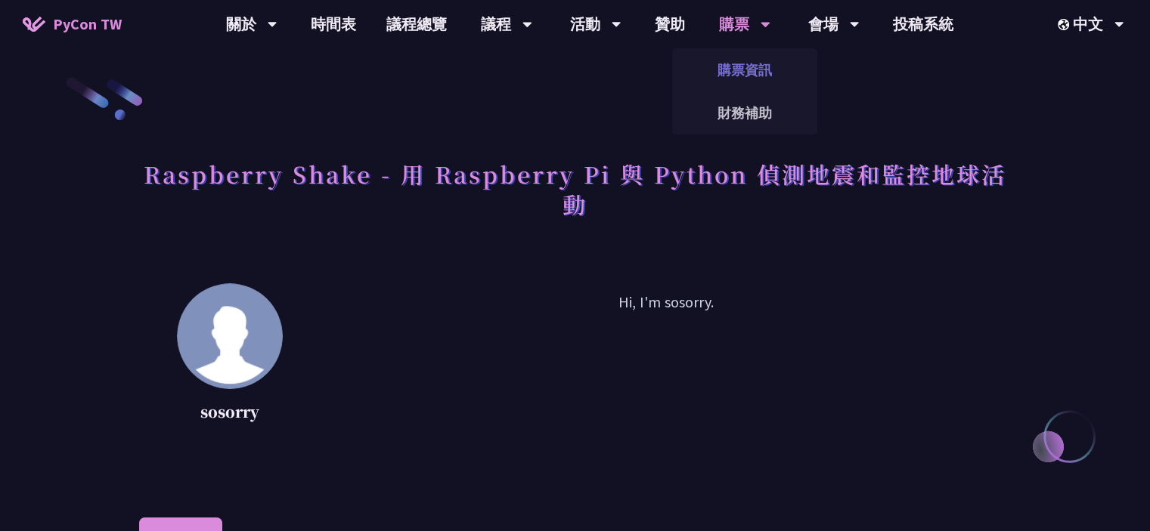
click at [744, 63] on link "購票資訊" at bounding box center [744, 70] width 145 height 36
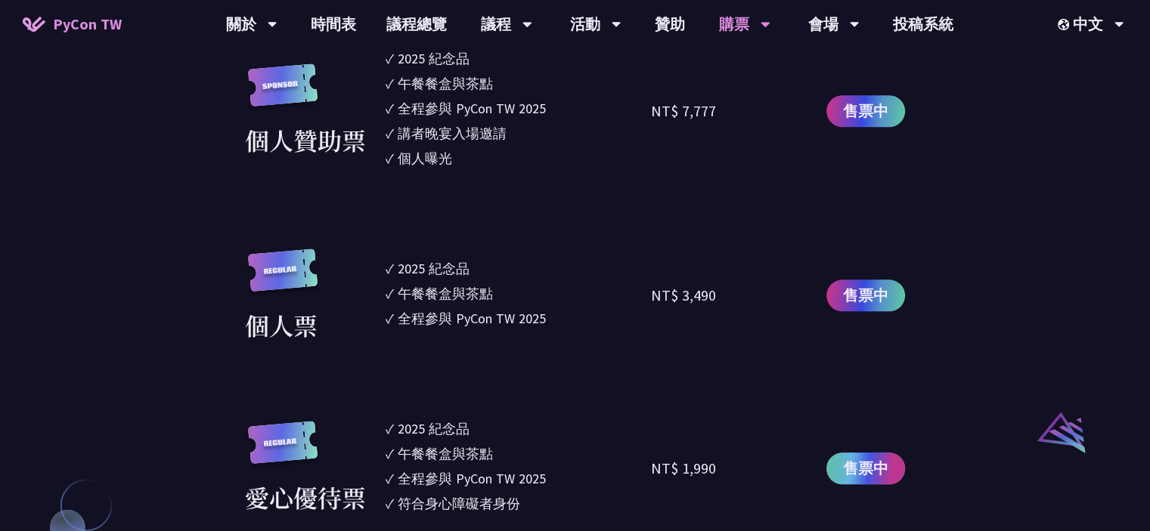
scroll to position [1285, 0]
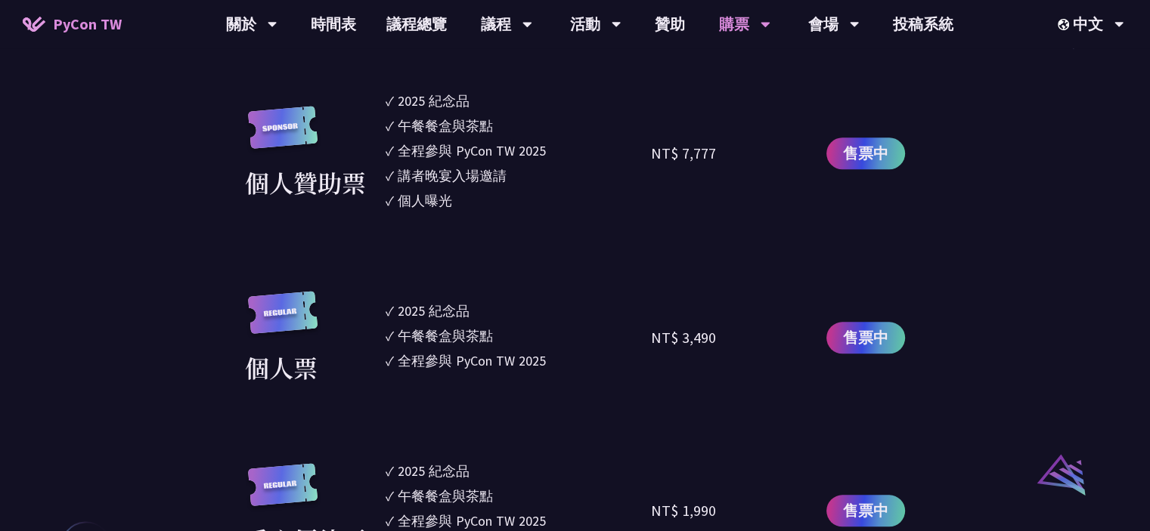
drag, startPoint x: 448, startPoint y: 317, endPoint x: 495, endPoint y: 351, distance: 57.9
click at [494, 349] on ul "✓ 2025 [PERSON_NAME]✓ 午餐餐盒與茶點 ✓ 全程參與 PyCon TW 2025" at bounding box center [518, 338] width 266 height 94
click at [495, 351] on div "全程參與 PyCon TW 2025" at bounding box center [472, 361] width 148 height 20
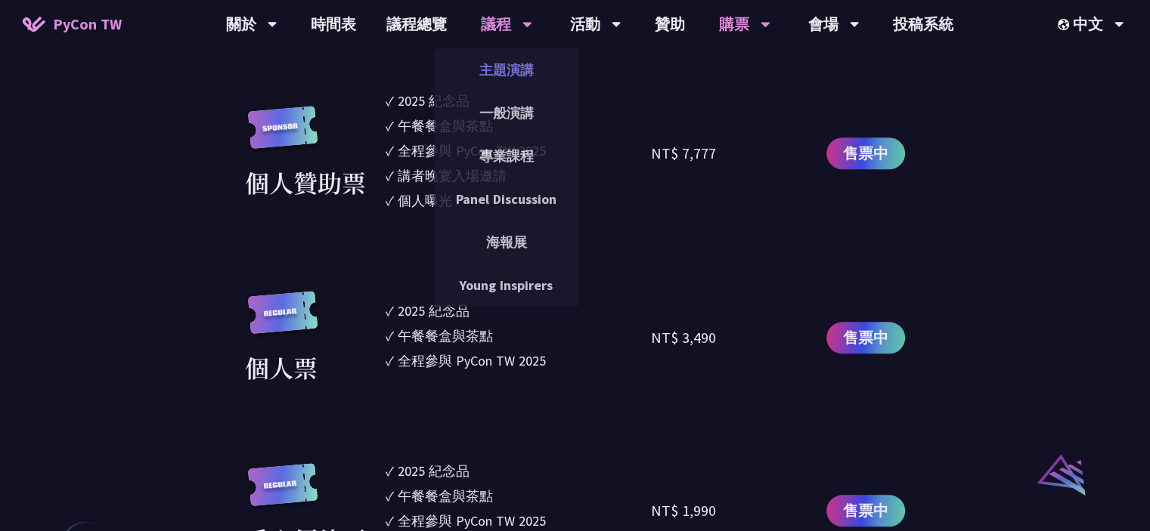
click at [488, 73] on link "主題演講" at bounding box center [506, 70] width 145 height 36
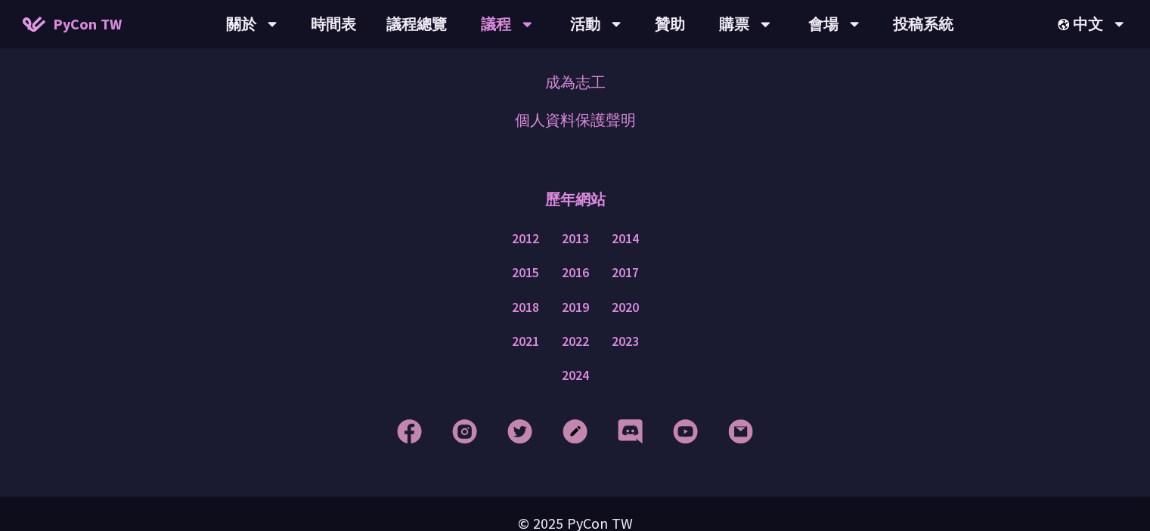
scroll to position [2721, 0]
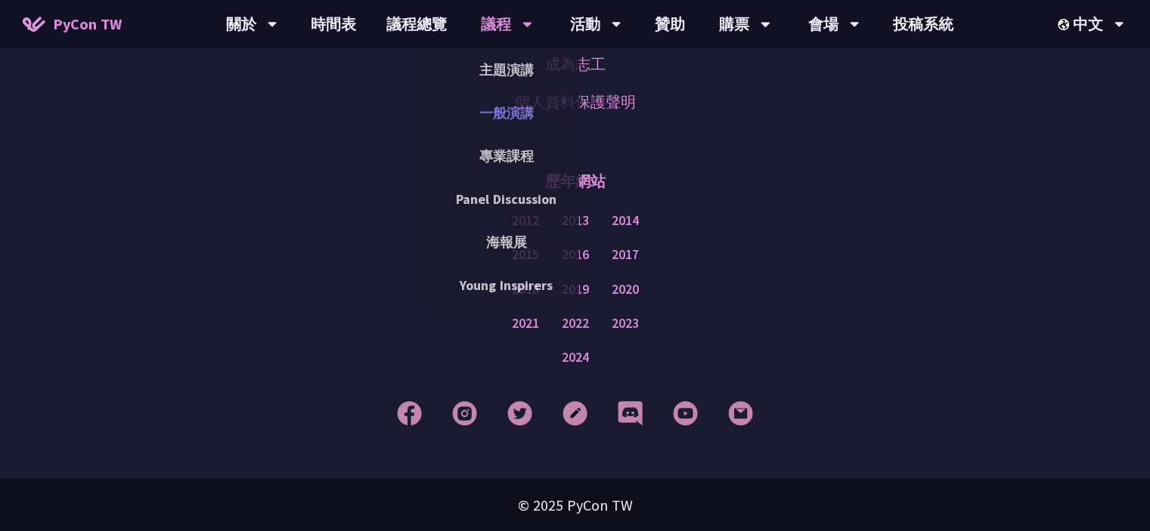
click at [535, 109] on link "一般演講" at bounding box center [506, 113] width 145 height 36
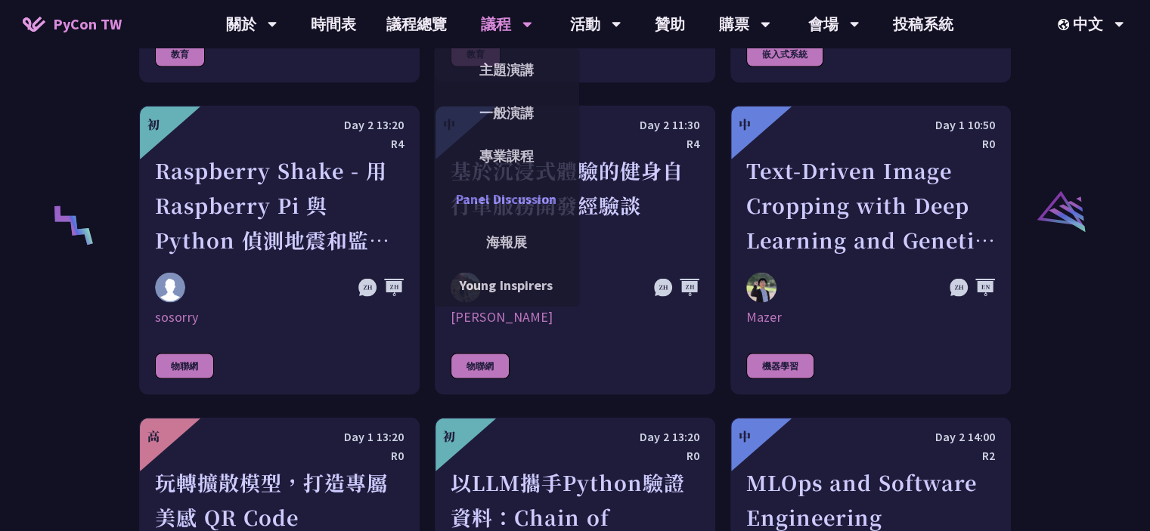
scroll to position [2948, 0]
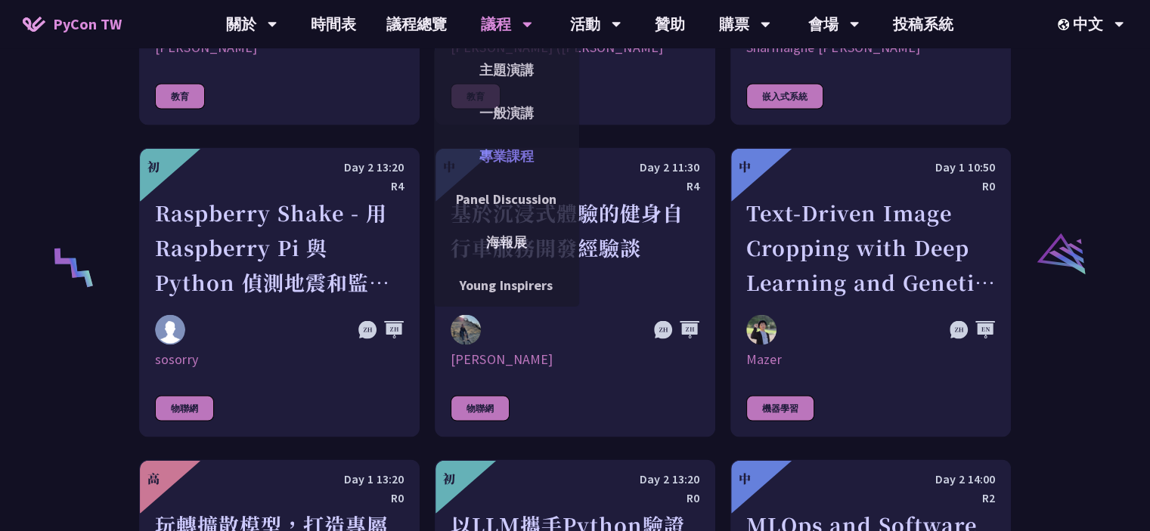
click at [514, 162] on link "專業課程" at bounding box center [506, 156] width 145 height 36
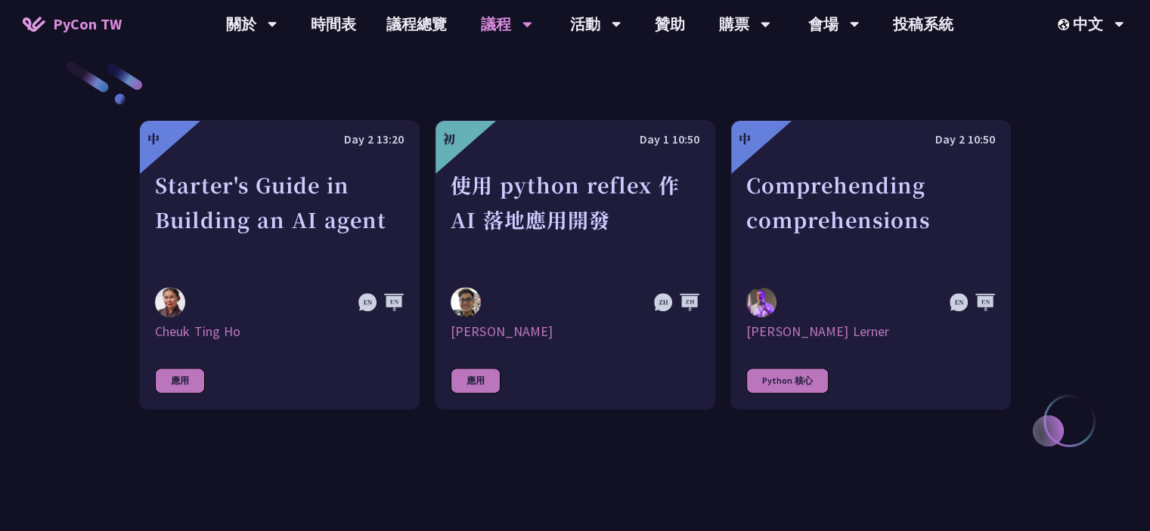
scroll to position [529, 0]
click at [357, 30] on link "時間表" at bounding box center [334, 24] width 76 height 48
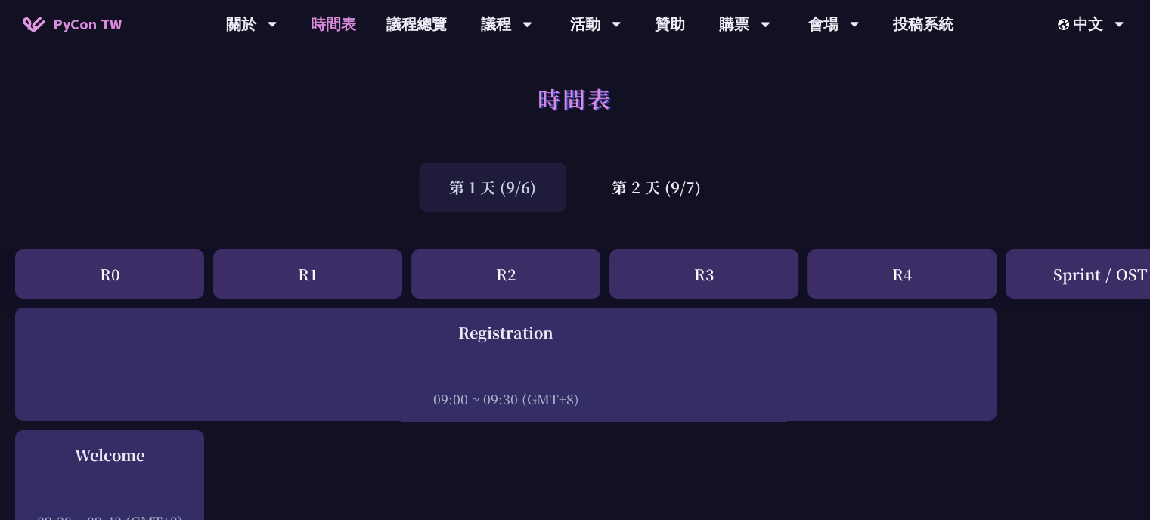
click at [568, 114] on h1 "時間表" at bounding box center [574, 98] width 75 height 45
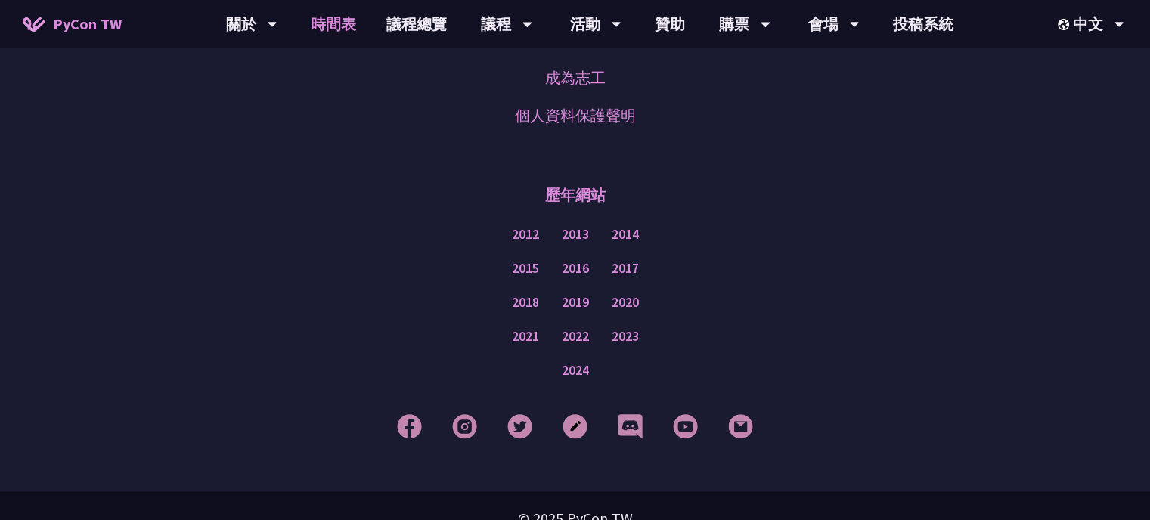
scroll to position [2818, 0]
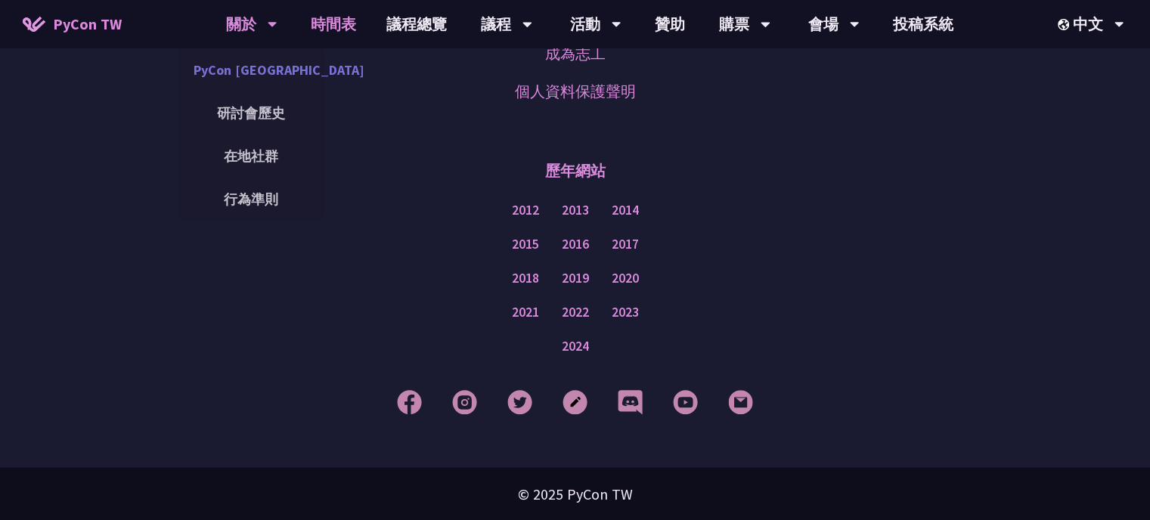
click at [260, 70] on link "PyCon [GEOGRAPHIC_DATA]" at bounding box center [250, 70] width 145 height 36
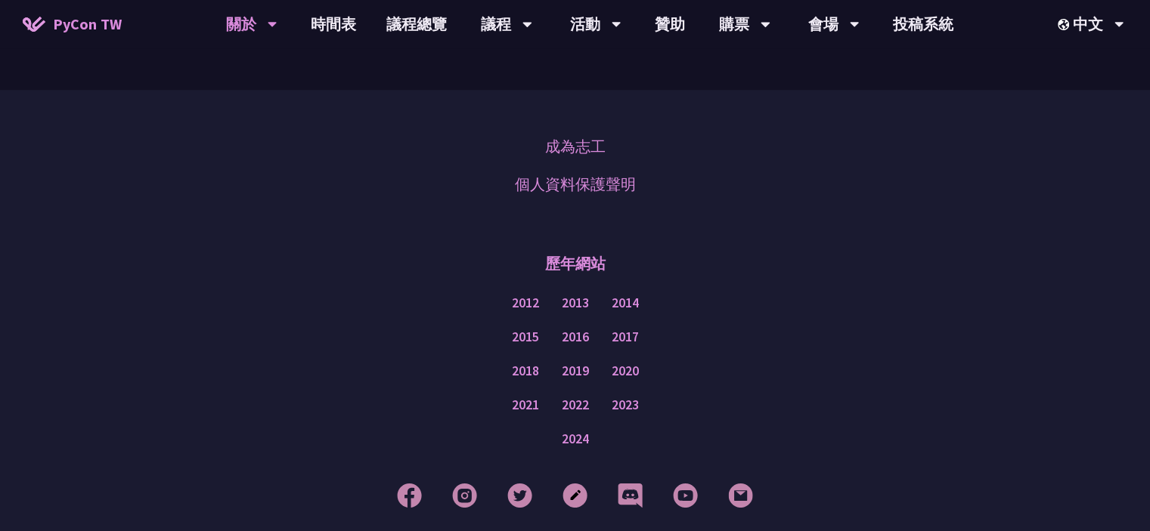
scroll to position [1324, 0]
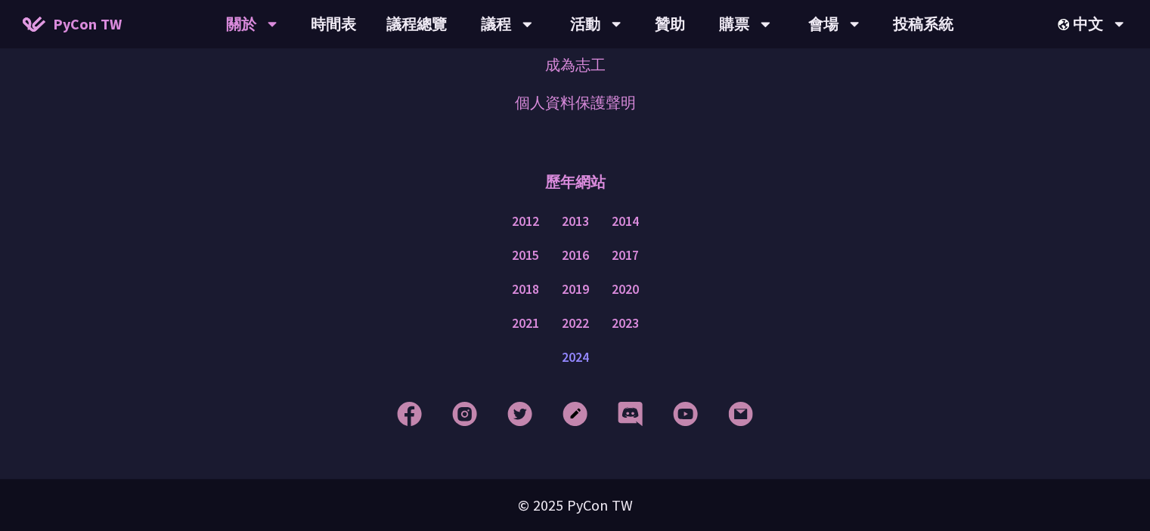
click at [574, 350] on link "2024" at bounding box center [575, 357] width 27 height 19
